Goal: Navigation & Orientation: Find specific page/section

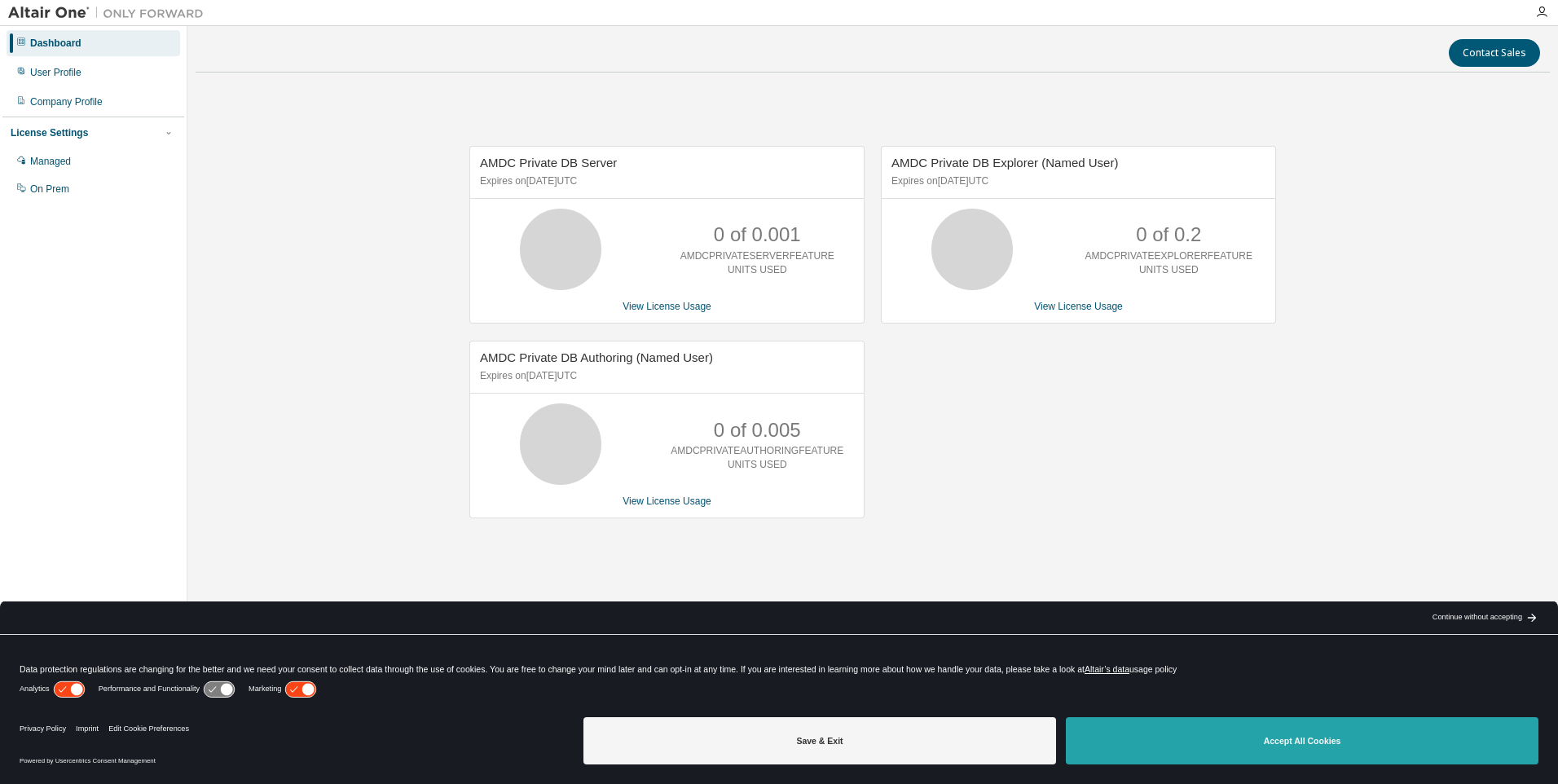
click at [1263, 725] on button "Accept All Cookies" at bounding box center [1302, 740] width 473 height 47
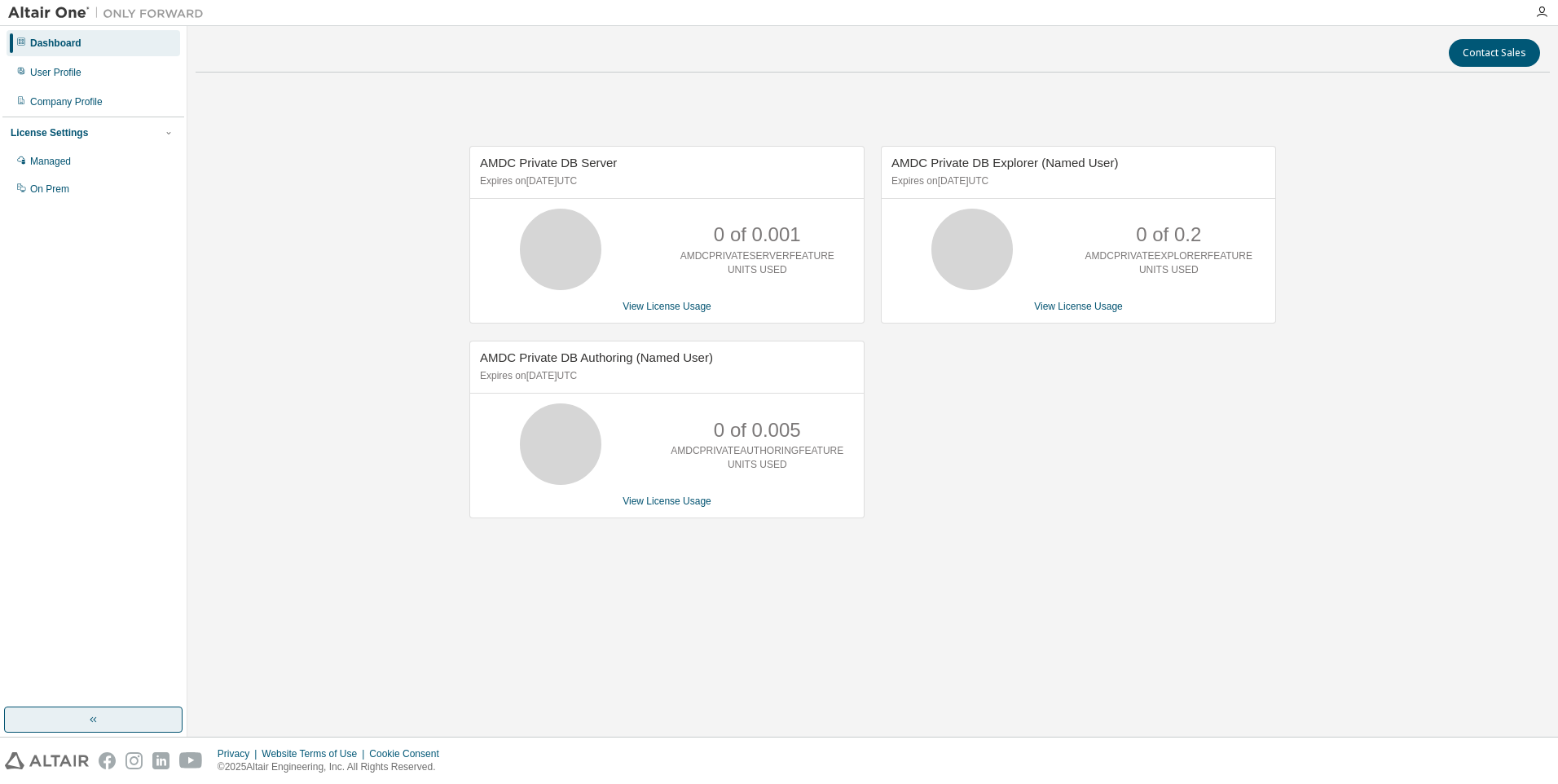
click at [94, 710] on button "button" at bounding box center [92, 719] width 178 height 26
